Goal: Task Accomplishment & Management: Manage account settings

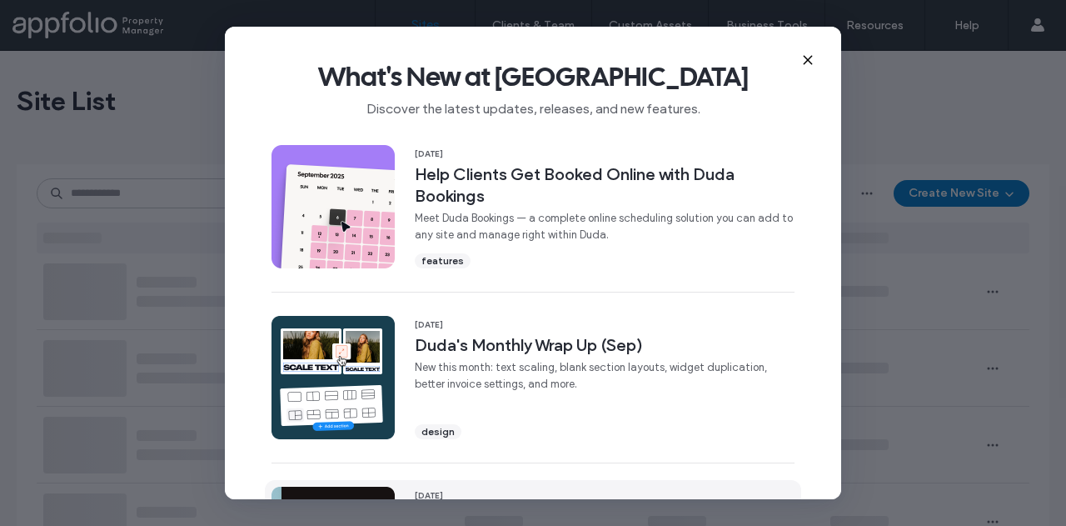
scroll to position [250, 0]
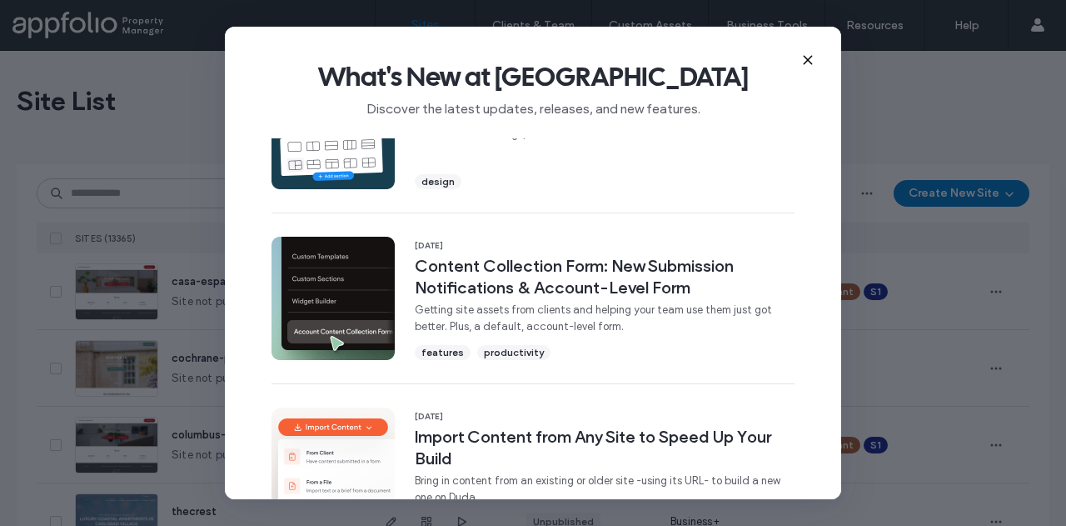
click at [808, 58] on icon at bounding box center [807, 59] width 13 height 13
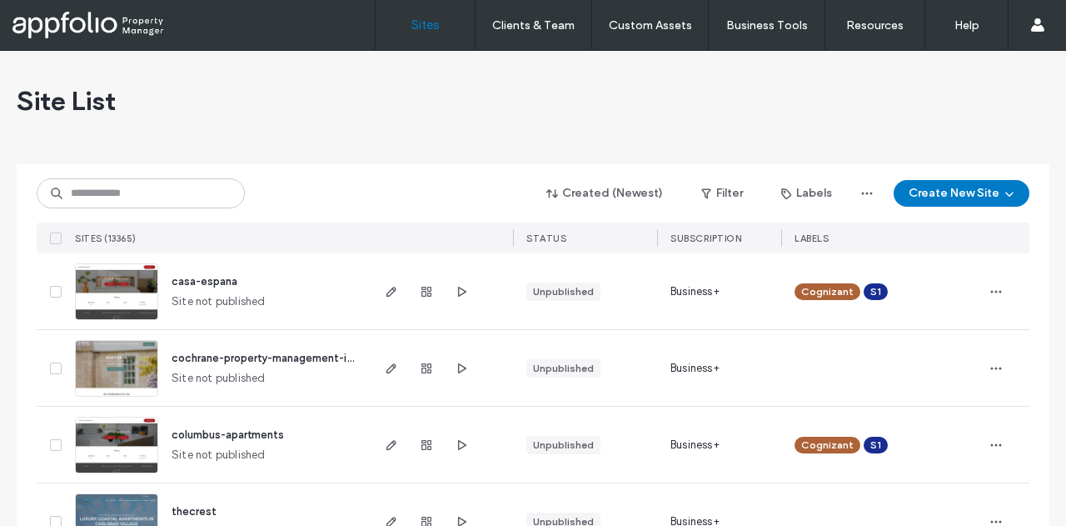
click at [648, 114] on div "Site List" at bounding box center [533, 101] width 1033 height 100
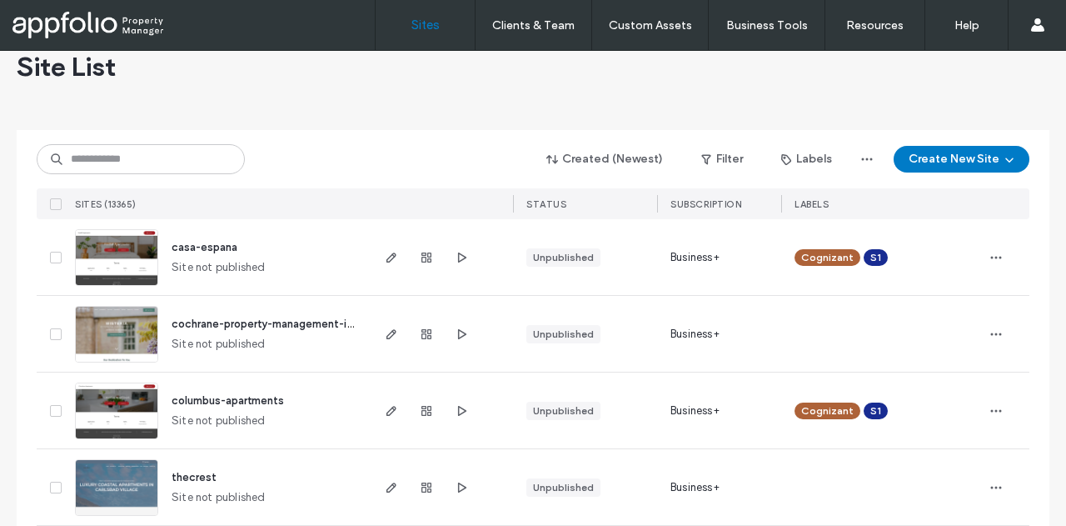
scroll to position [0, 0]
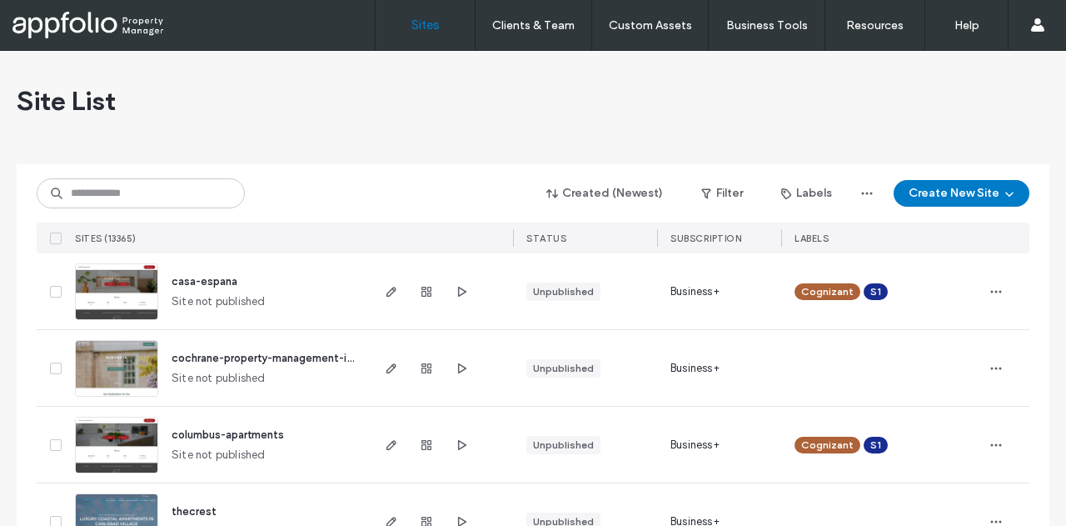
click at [511, 119] on div "Site List" at bounding box center [533, 101] width 1033 height 100
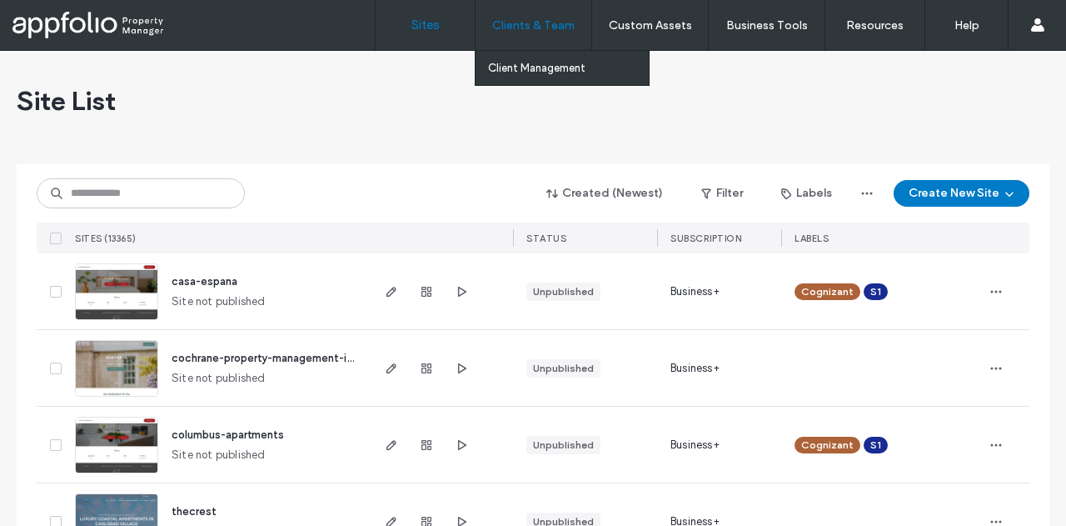
click at [566, 24] on label "Clients & Team" at bounding box center [533, 25] width 82 height 14
click at [555, 69] on label "Client Management" at bounding box center [536, 68] width 97 height 12
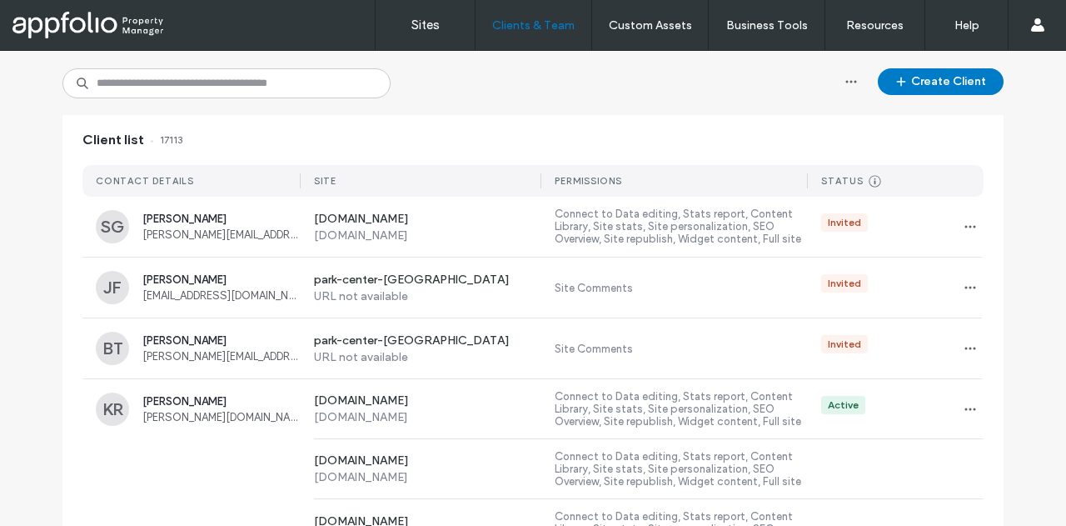
scroll to position [83, 0]
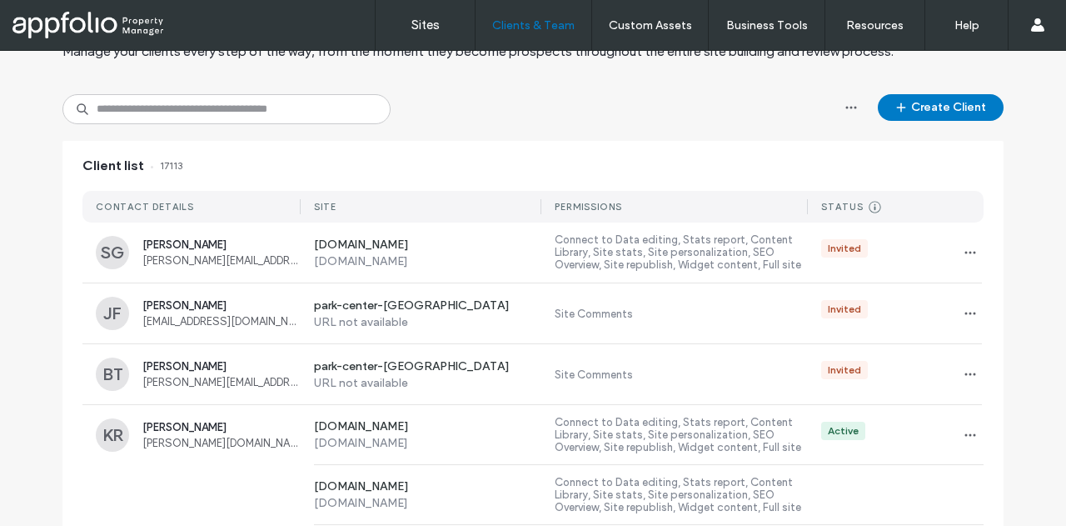
click at [959, 105] on button "Create Client" at bounding box center [941, 107] width 126 height 27
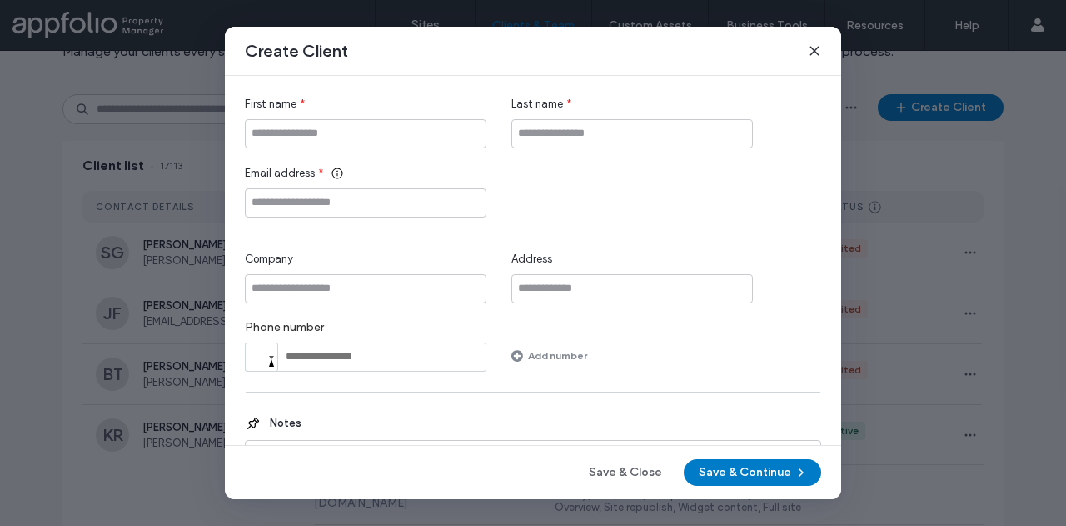
click at [813, 50] on icon at bounding box center [814, 50] width 13 height 13
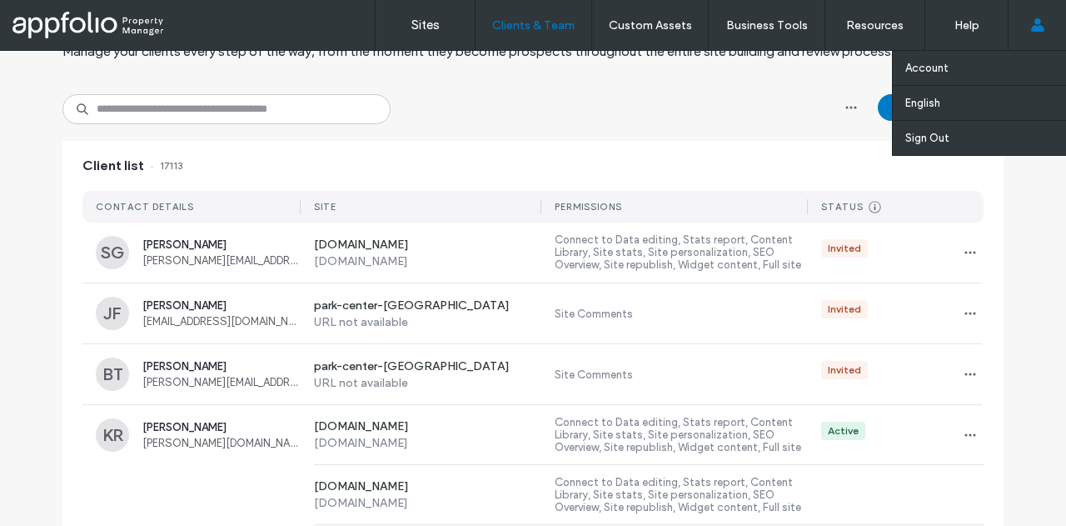
click at [1033, 24] on icon at bounding box center [1037, 24] width 13 height 13
click at [956, 67] on link "Account" at bounding box center [985, 68] width 161 height 34
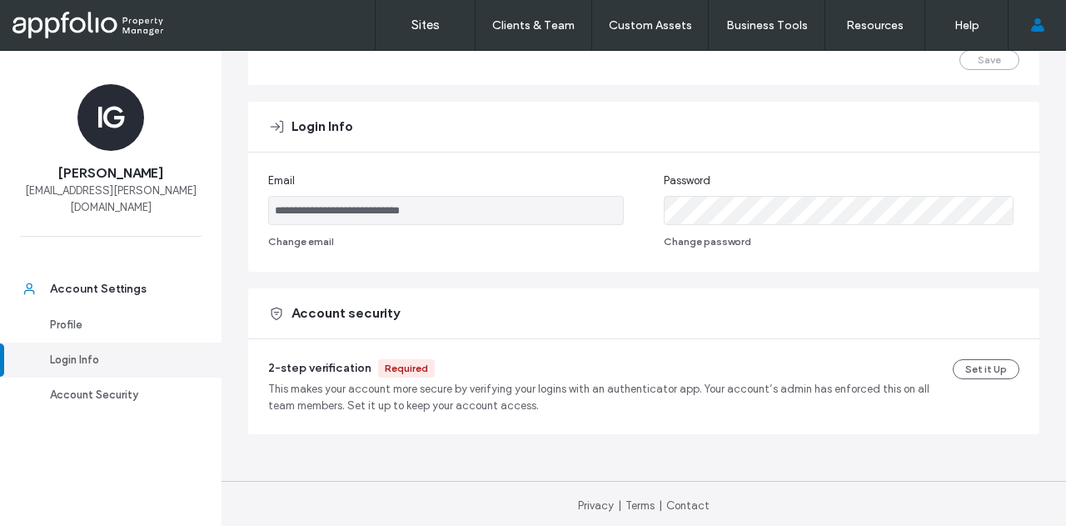
scroll to position [262, 0]
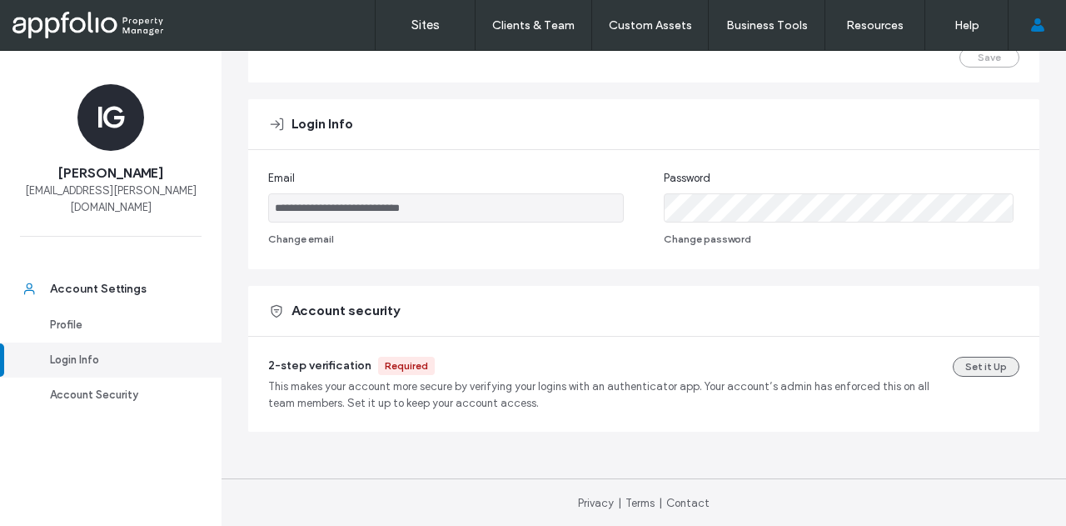
click at [965, 370] on button "Set it Up" at bounding box center [986, 366] width 67 height 20
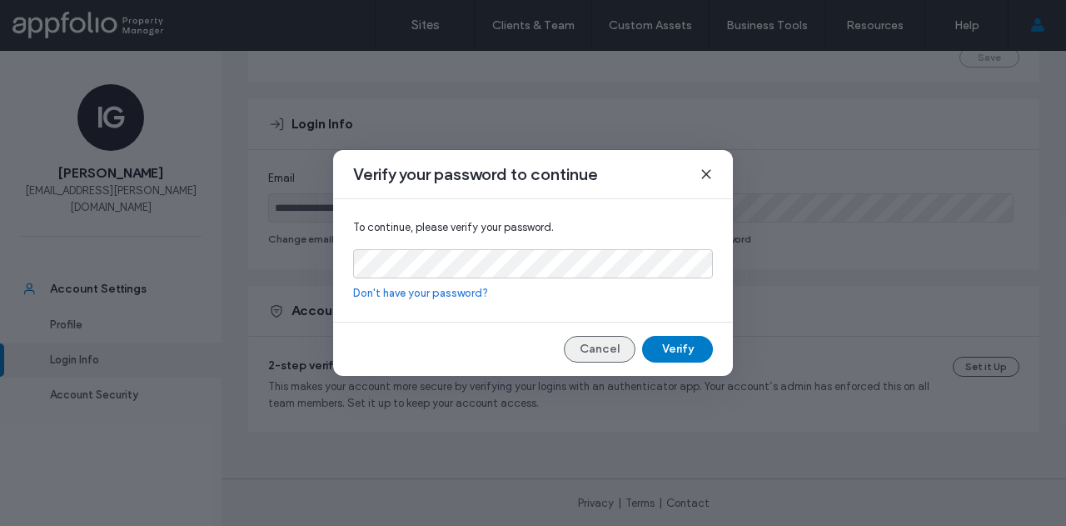
click at [606, 360] on button "Cancel" at bounding box center [600, 349] width 72 height 27
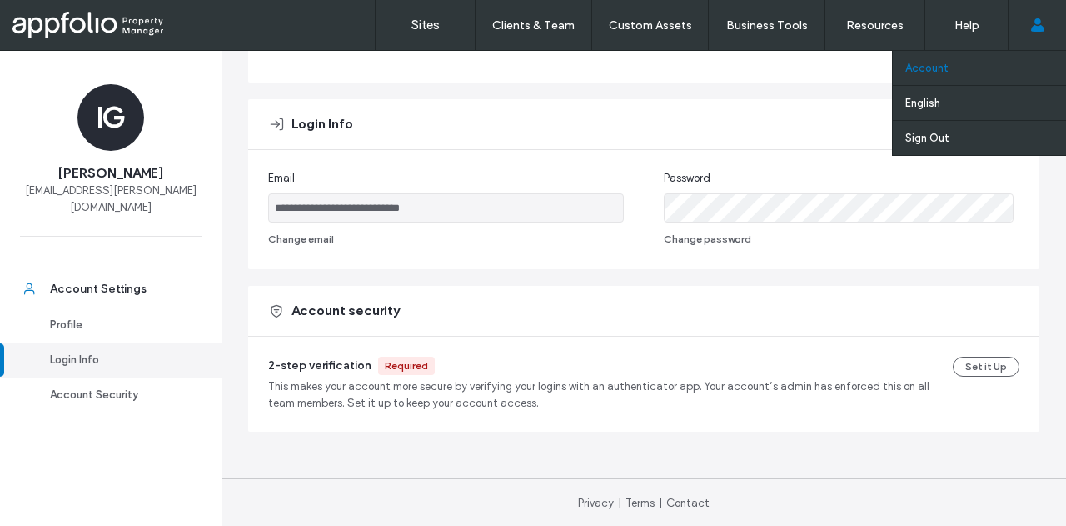
click at [917, 58] on link "Account" at bounding box center [985, 68] width 161 height 34
click at [929, 67] on label "Account" at bounding box center [926, 68] width 43 height 12
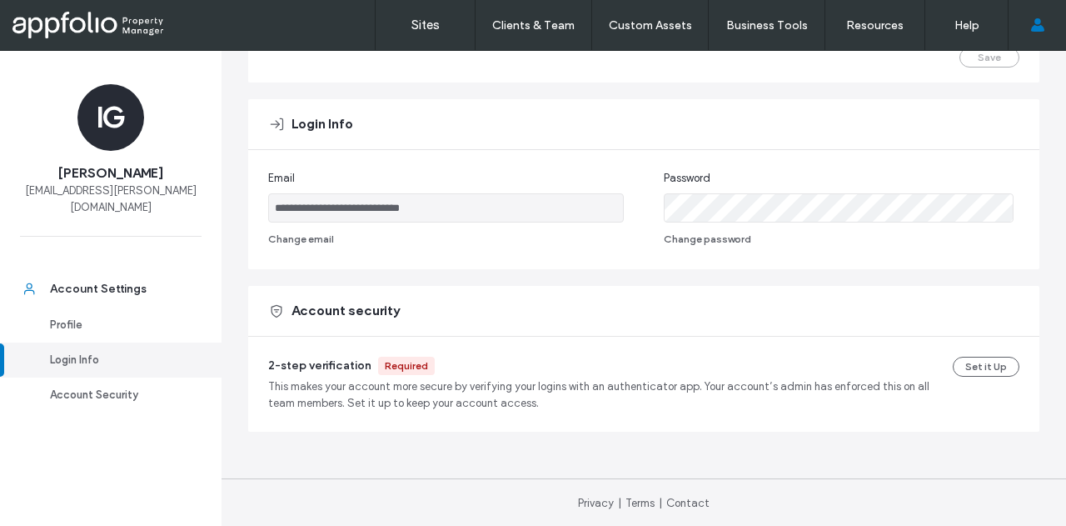
drag, startPoint x: 726, startPoint y: 222, endPoint x: 783, endPoint y: 516, distance: 298.6
click at [783, 516] on footer "Privacy | Terms | Contact" at bounding box center [644, 502] width 844 height 49
click at [532, 262] on div "**********" at bounding box center [643, 209] width 791 height 119
